Goal: Check status: Check status

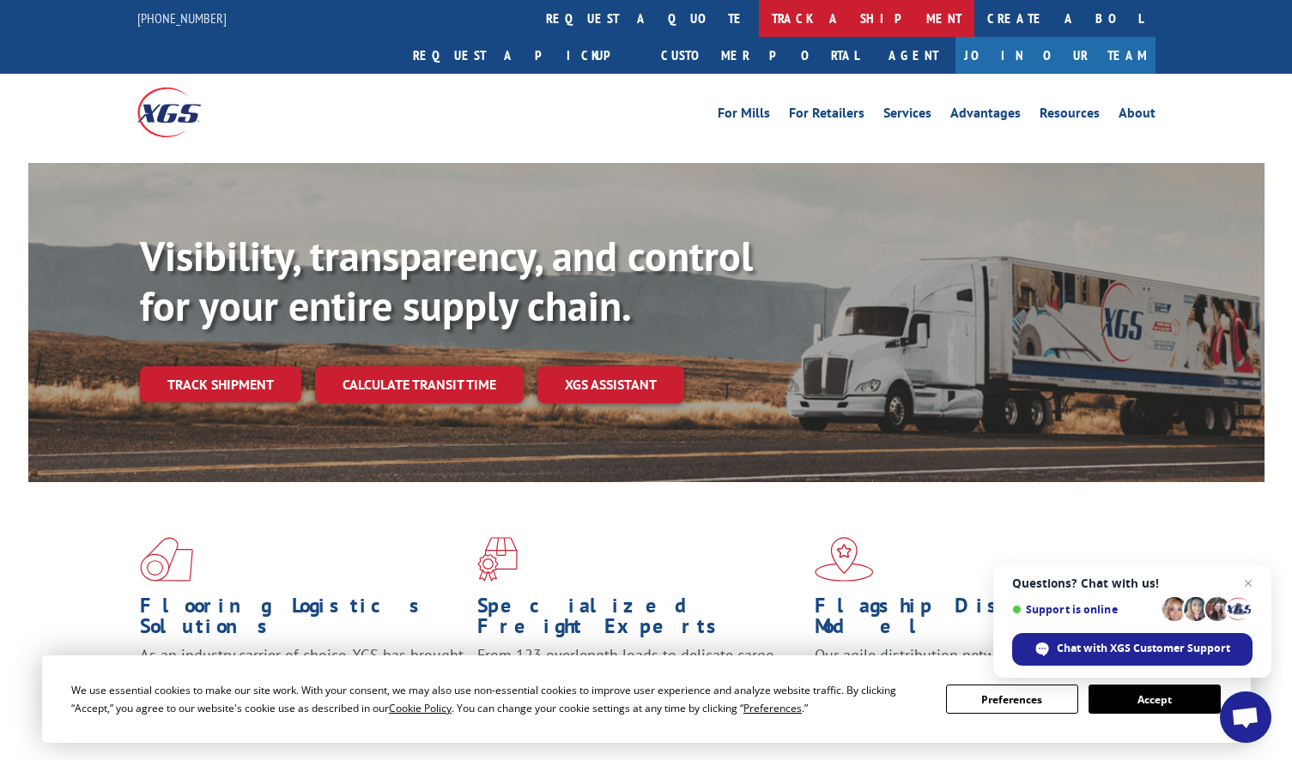
click at [759, 33] on link "track a shipment" at bounding box center [866, 18] width 215 height 37
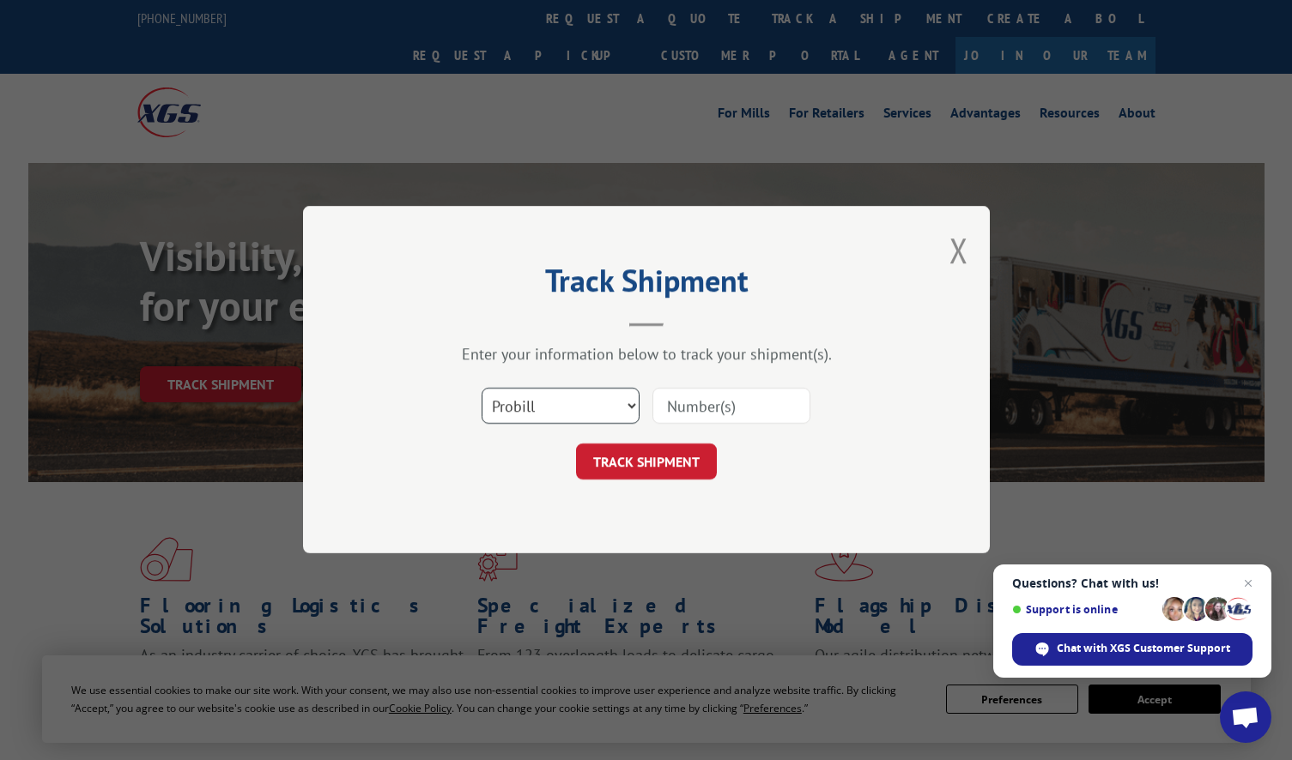
drag, startPoint x: 596, startPoint y: 412, endPoint x: 593, endPoint y: 427, distance: 15.8
click at [596, 412] on select "Select category... Probill BOL PO" at bounding box center [560, 407] width 158 height 36
select select "po"
click at [481, 389] on select "Select category... Probill BOL PO" at bounding box center [560, 407] width 158 height 36
click at [691, 404] on input at bounding box center [731, 407] width 158 height 36
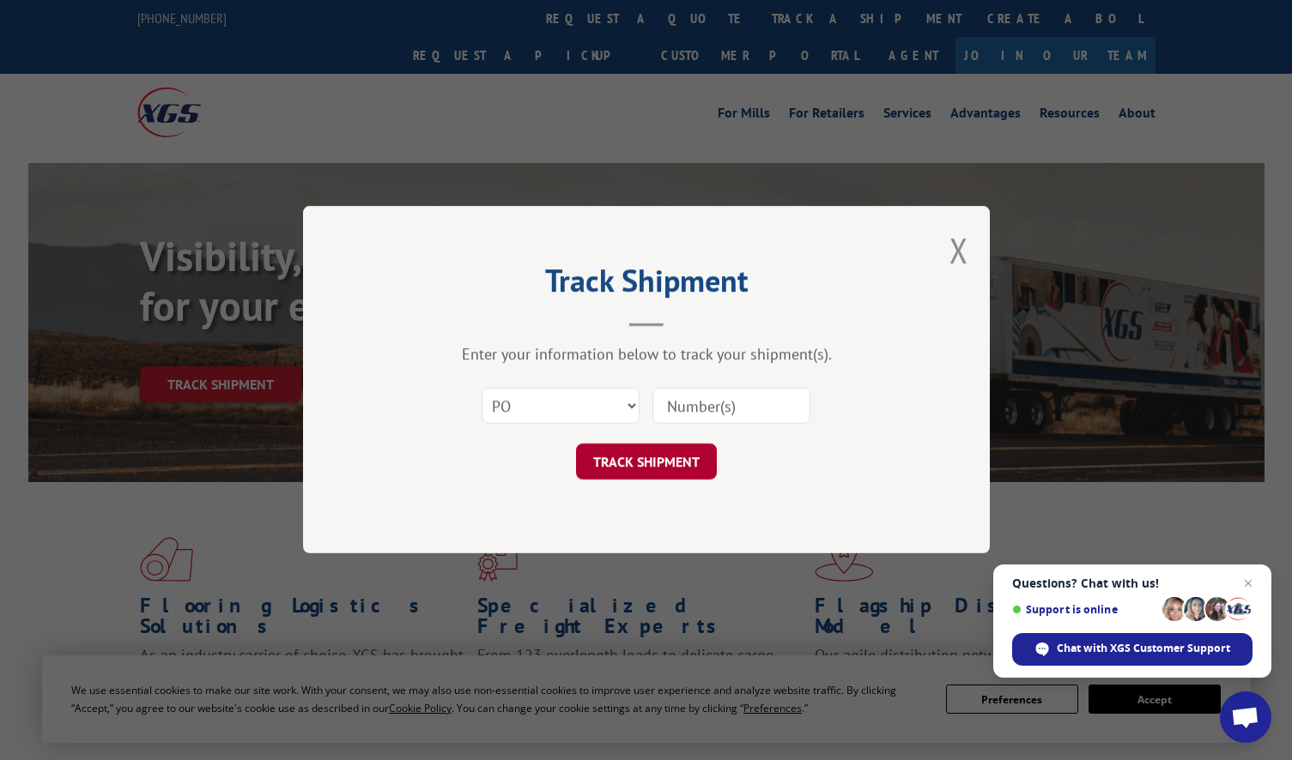
paste input "295803018"
type input "295803018"
click at [631, 469] on button "TRACK SHIPMENT" at bounding box center [646, 463] width 141 height 36
